Goal: Navigation & Orientation: Find specific page/section

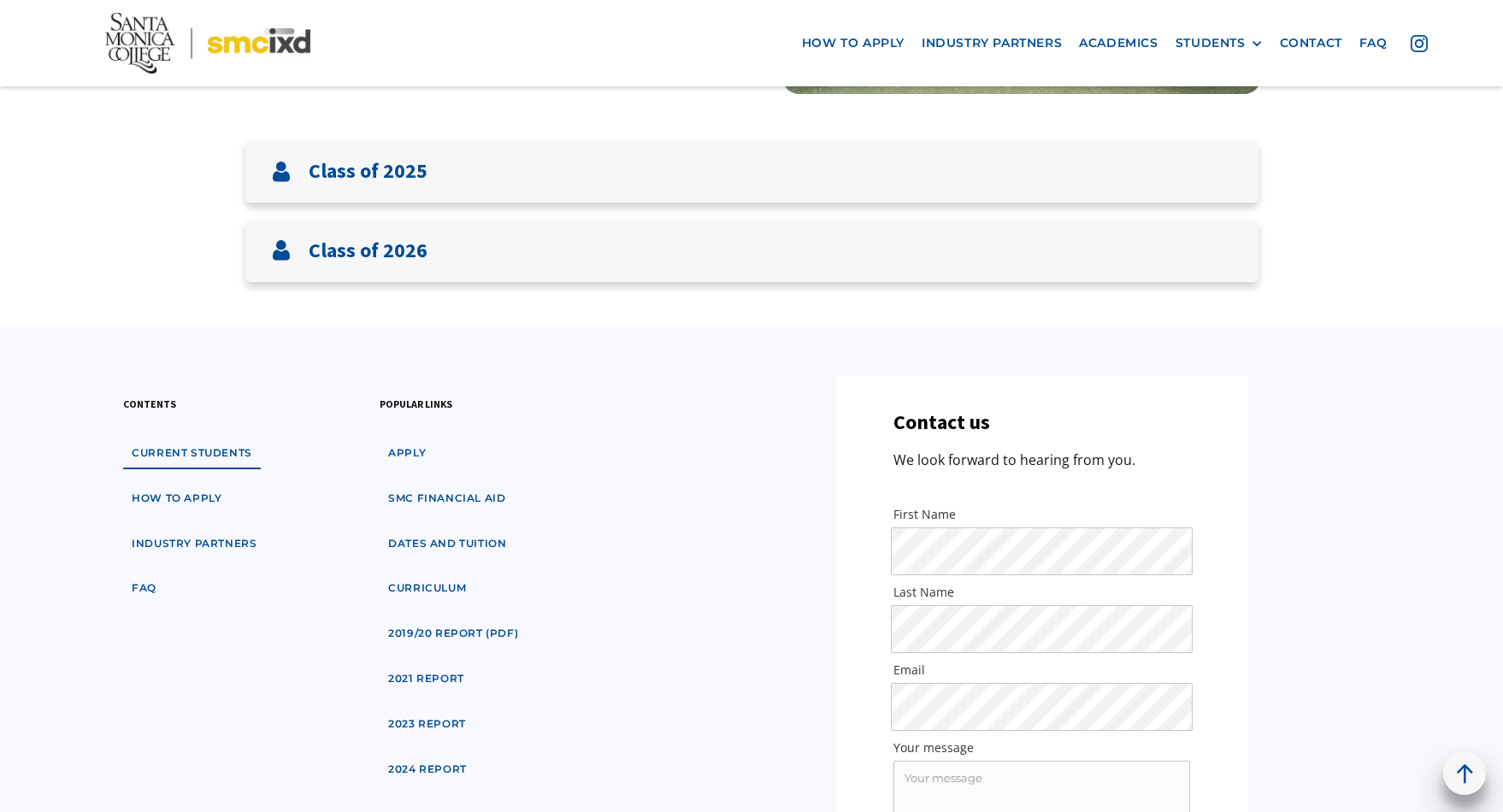
scroll to position [195, 0]
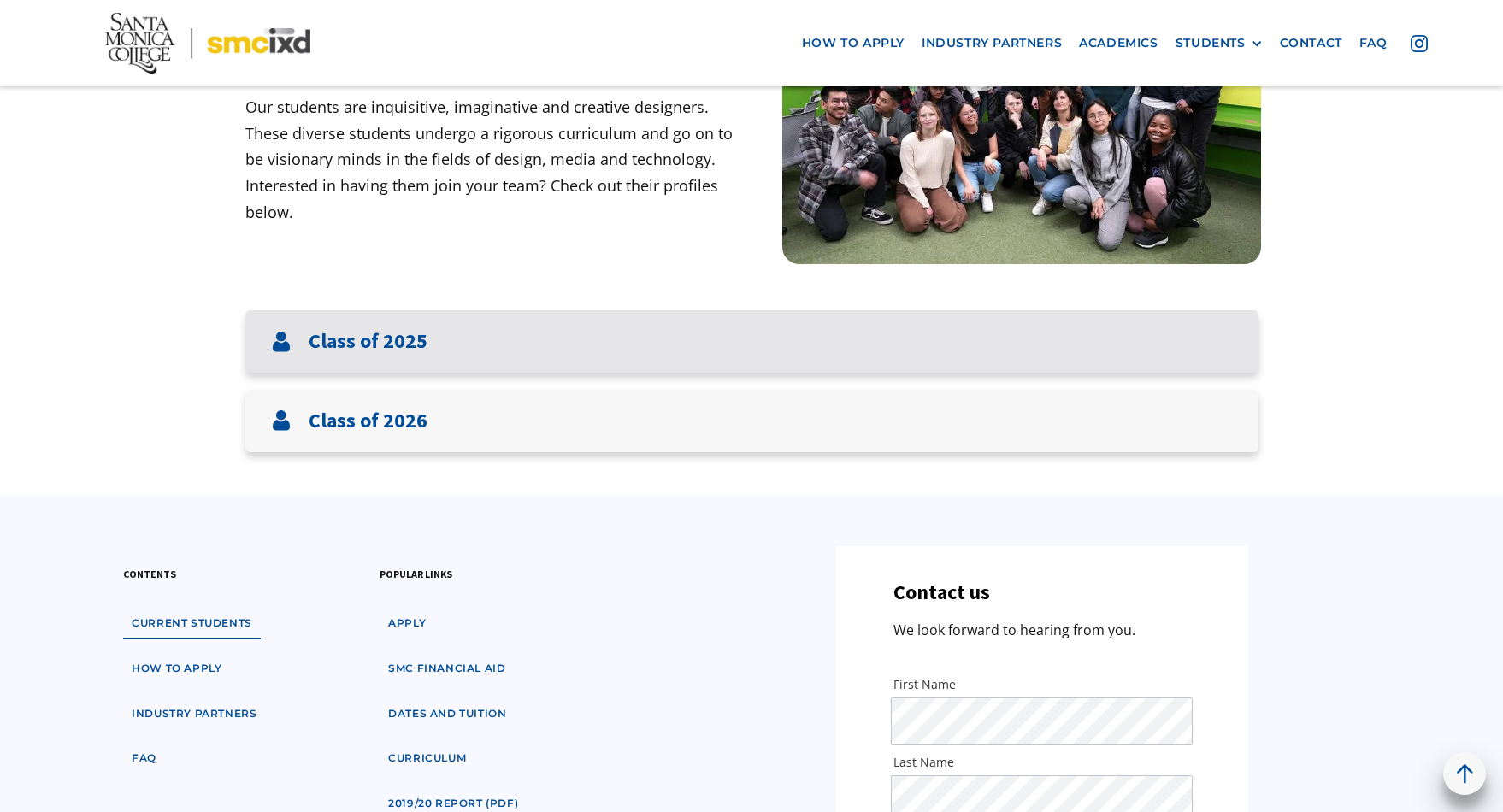
click at [383, 351] on h3 "Class of 2025" at bounding box center [368, 341] width 119 height 24
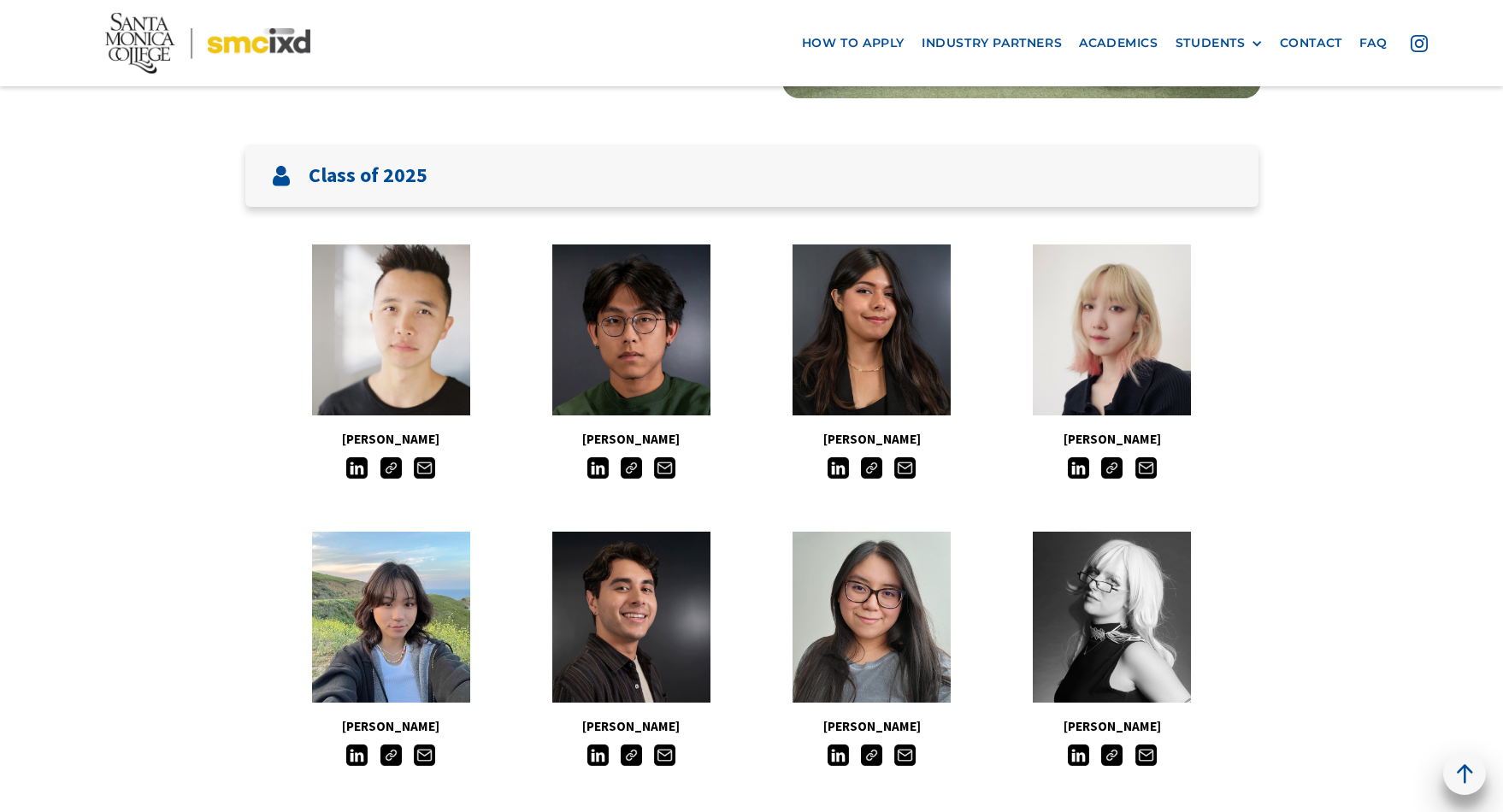
scroll to position [0, 0]
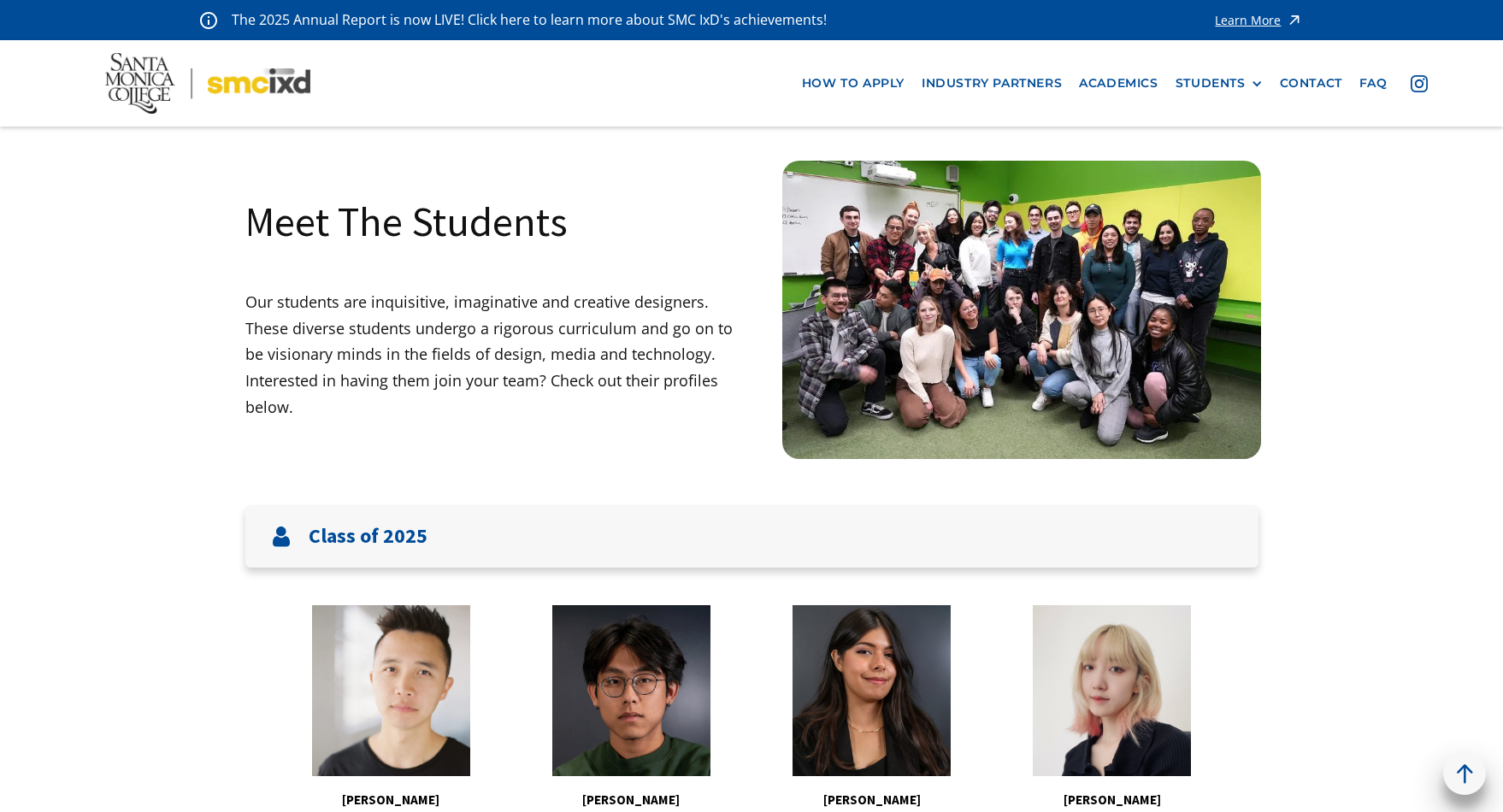
click at [240, 79] on img at bounding box center [207, 83] width 205 height 60
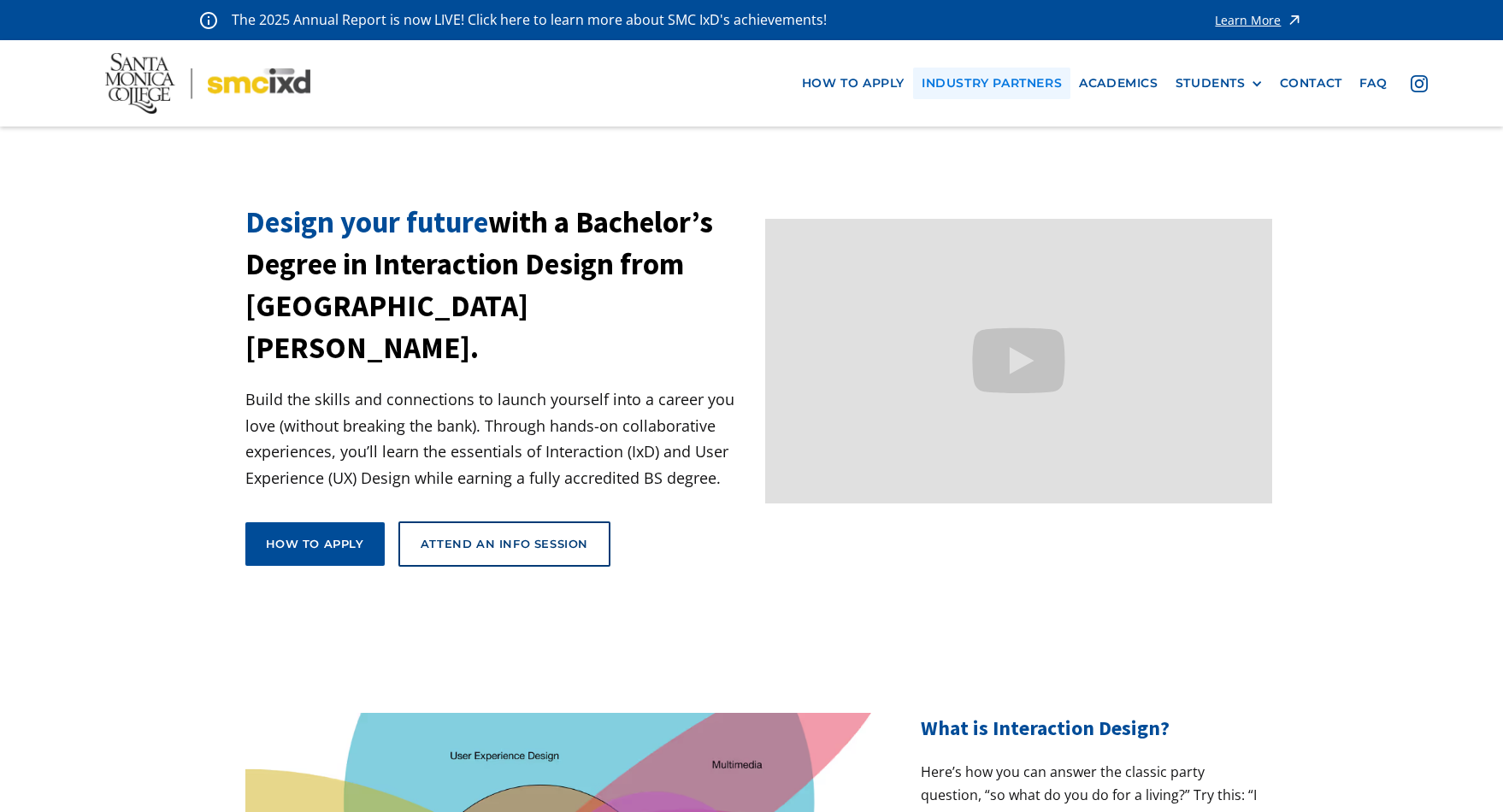
click at [968, 84] on link "industry partners" at bounding box center [992, 83] width 157 height 31
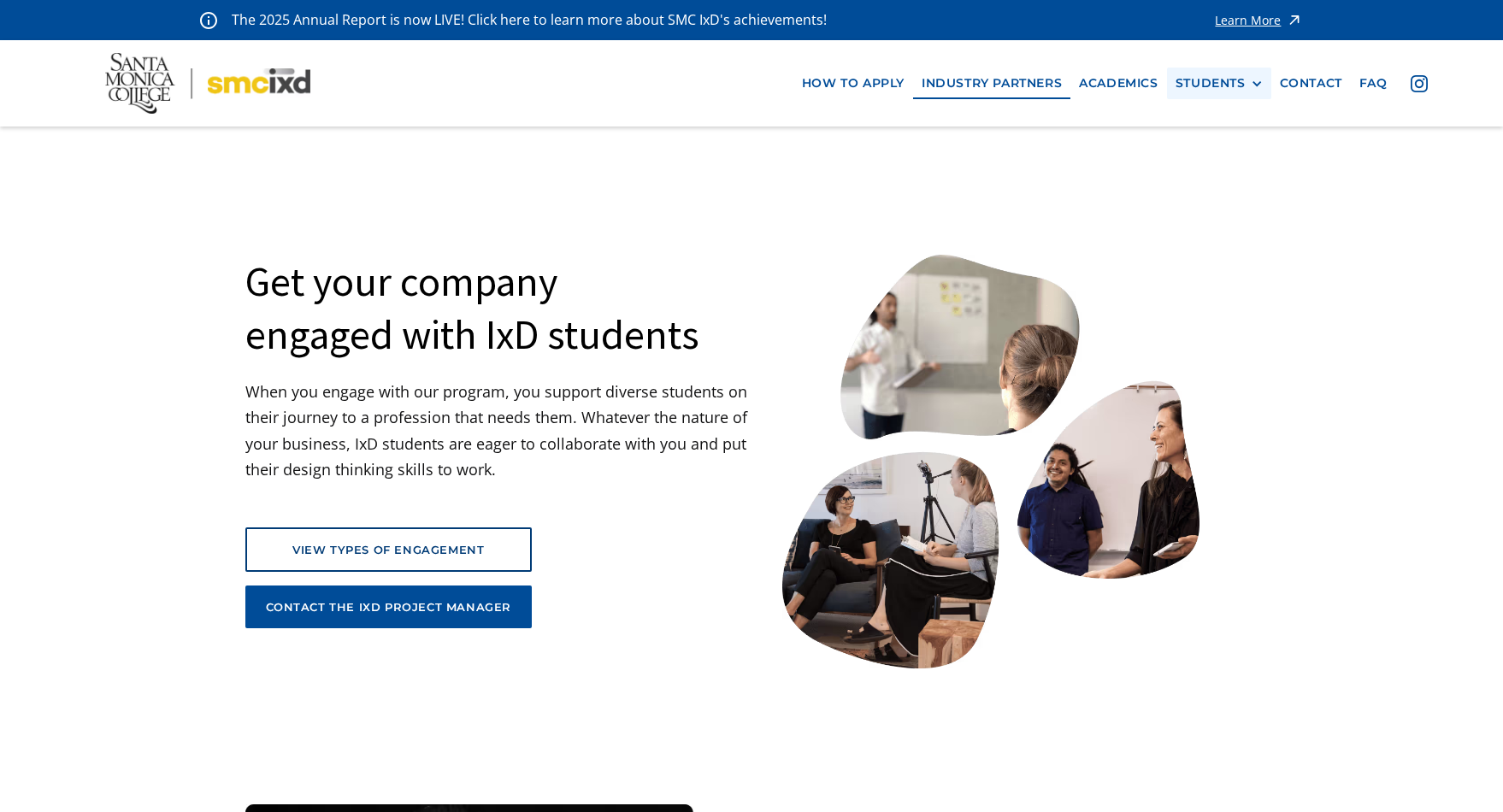
click at [1196, 84] on div "STUDENTS" at bounding box center [1210, 83] width 70 height 15
click at [1230, 119] on link "GRAD SHOW 2025" at bounding box center [1252, 115] width 154 height 31
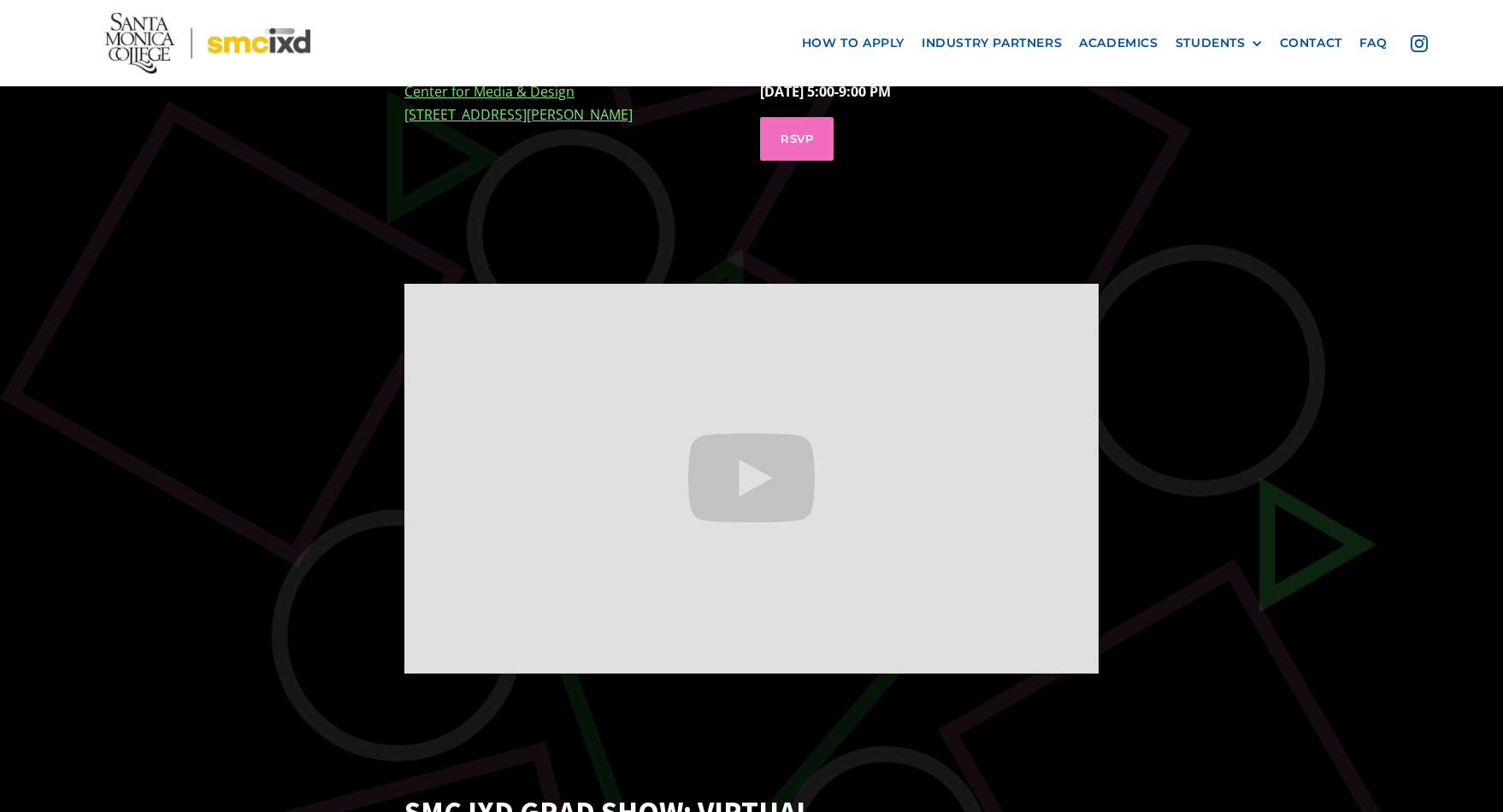
scroll to position [587, 0]
click at [802, 761] on div at bounding box center [751, 728] width 694 height 109
click at [1243, 513] on section "SMC IxD Grad Show: IN-PERSON Come experience the creativity and innovation of o…" at bounding box center [751, 513] width 1503 height 1945
